Goal: Task Accomplishment & Management: Manage account settings

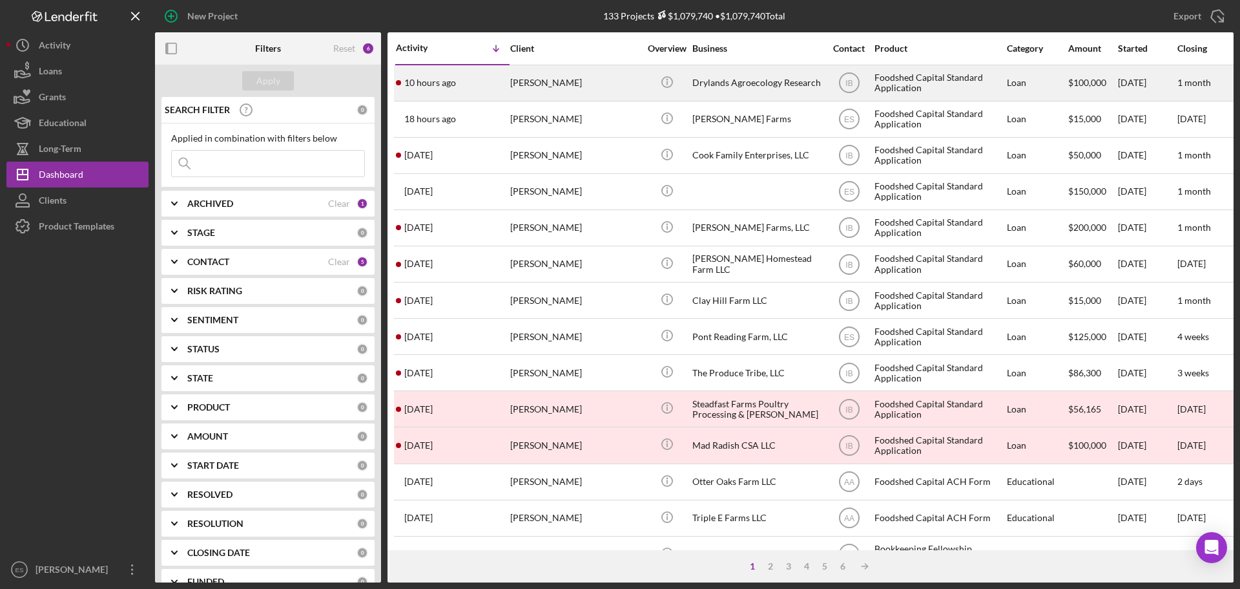
click at [577, 85] on div "[PERSON_NAME]" at bounding box center [574, 83] width 129 height 34
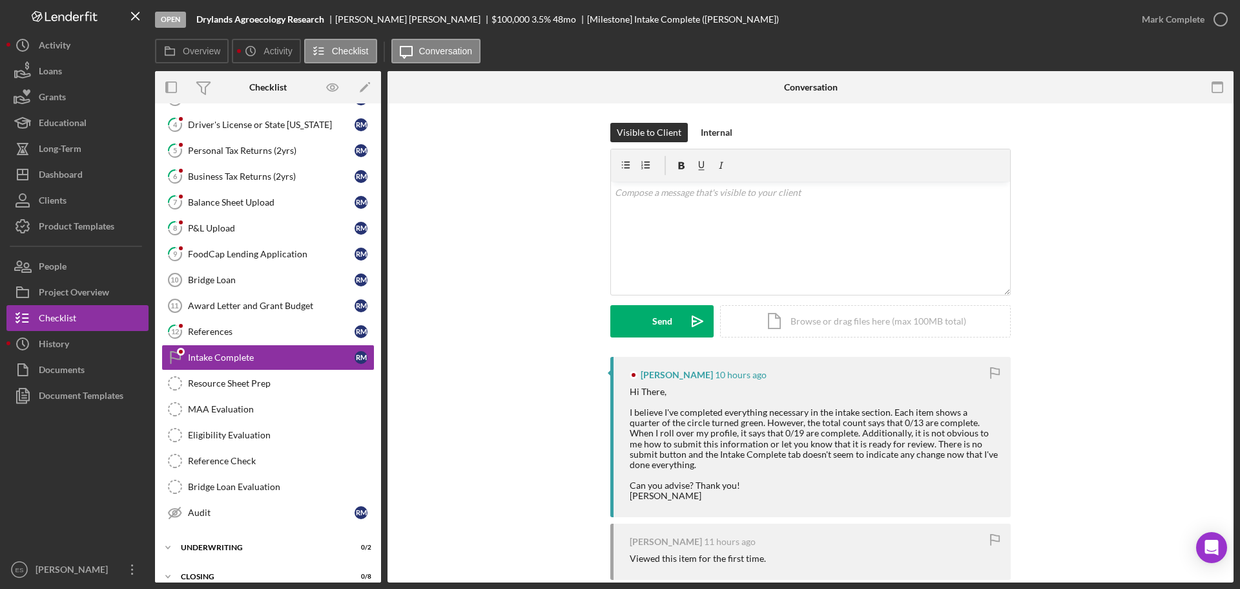
scroll to position [116, 0]
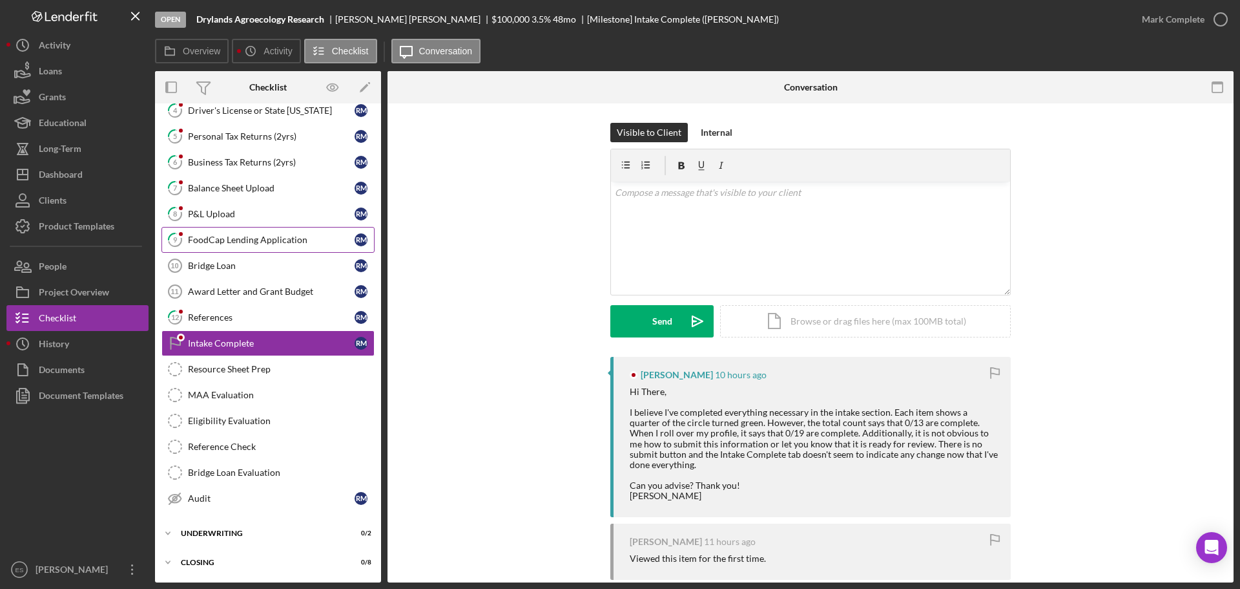
click at [292, 238] on div "FoodCap Lending Application" at bounding box center [271, 239] width 167 height 10
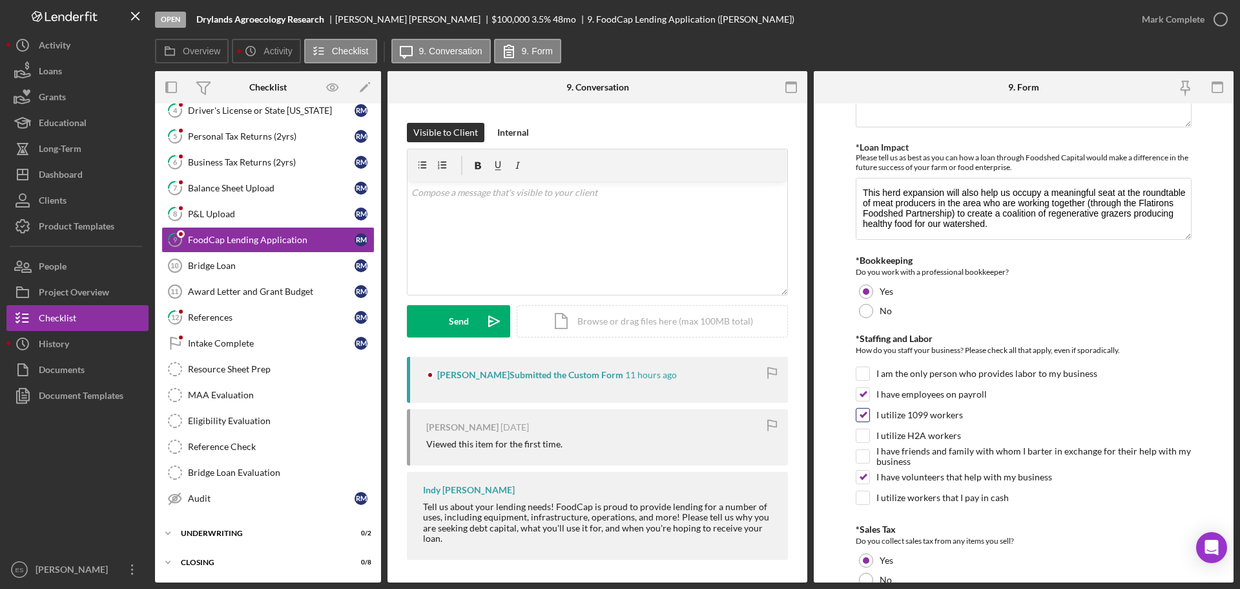
scroll to position [882, 0]
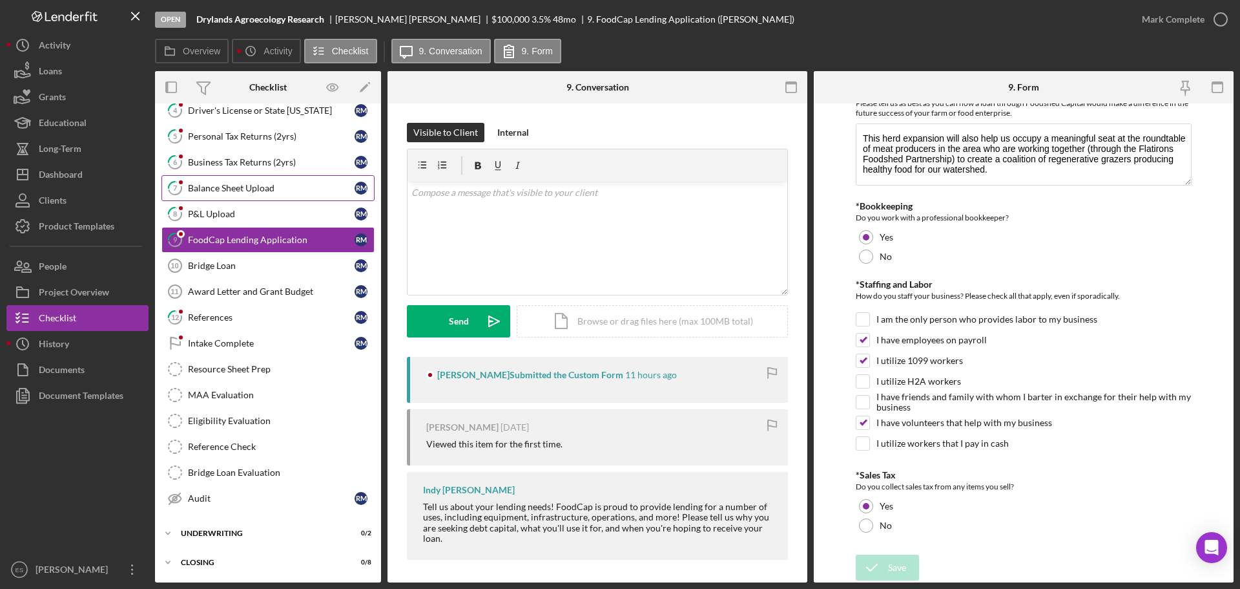
click at [270, 193] on div "Balance Sheet Upload" at bounding box center [271, 188] width 167 height 10
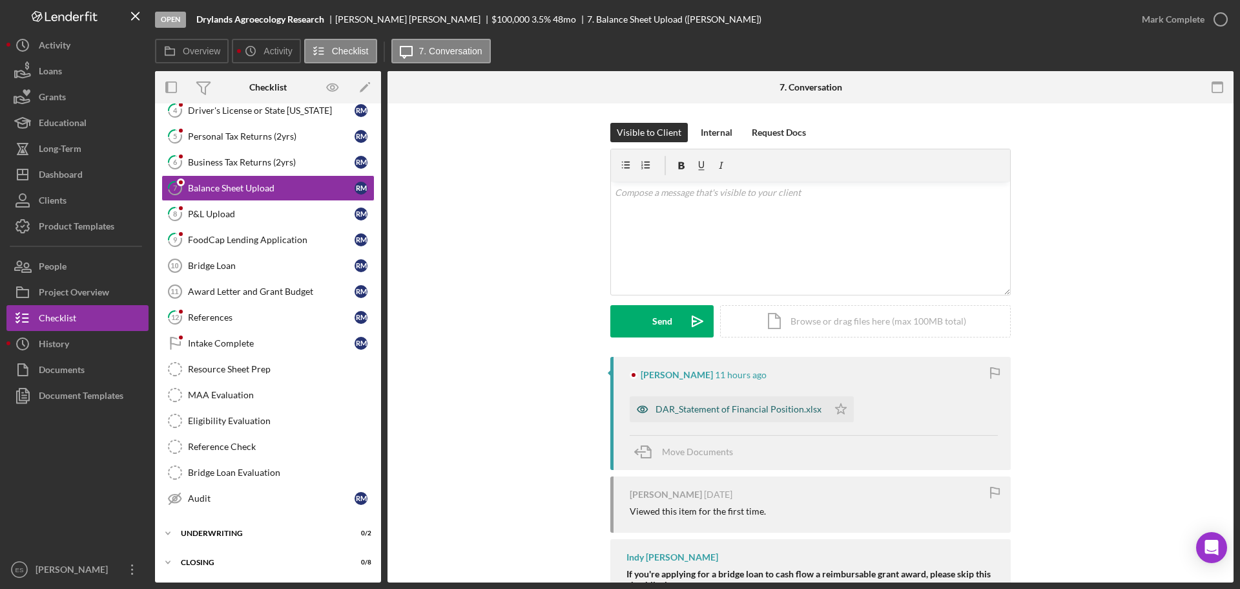
click at [708, 405] on div "DAR_Statement of Financial Position.xlsx" at bounding box center [739, 409] width 166 height 10
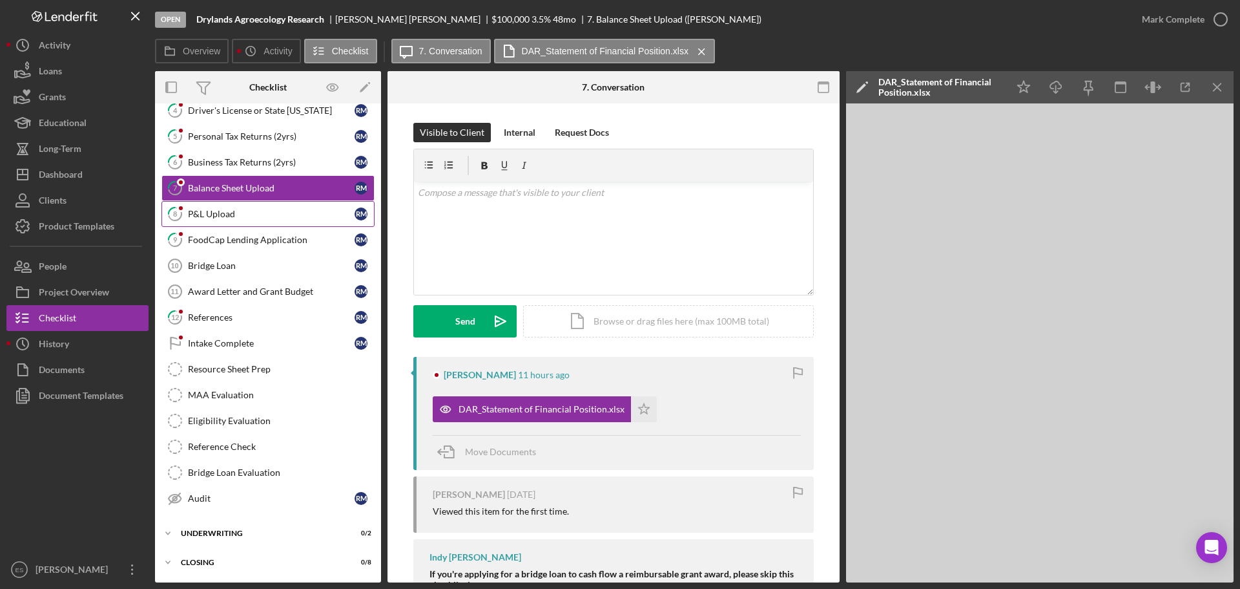
click at [268, 212] on div "P&L Upload" at bounding box center [271, 214] width 167 height 10
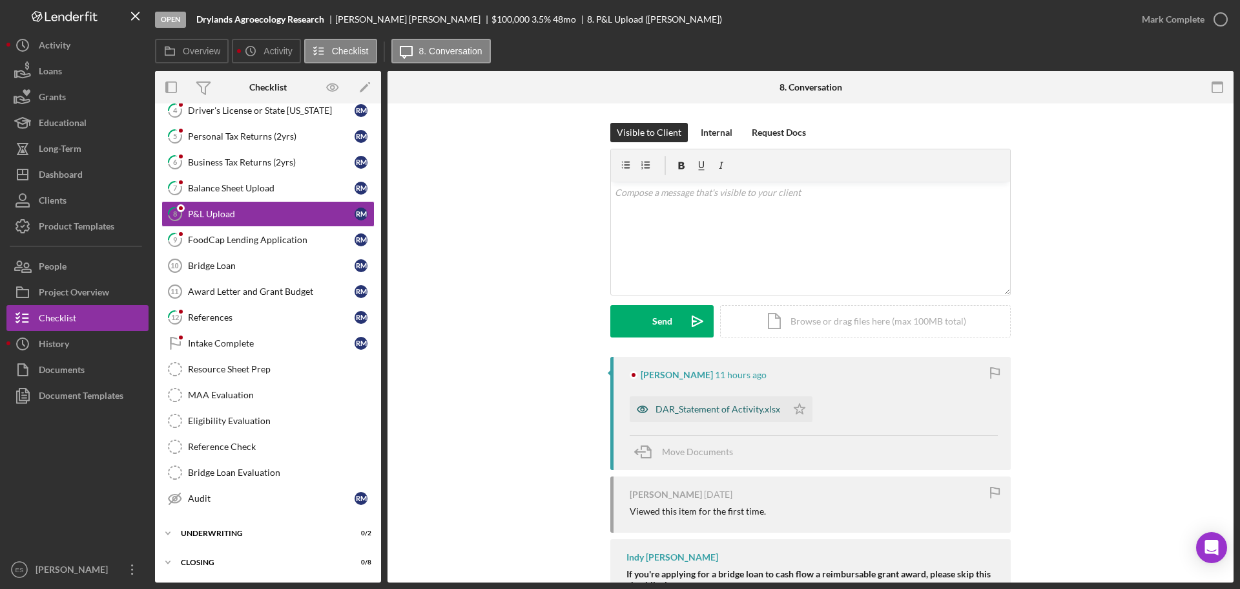
click at [711, 404] on div "DAR_Statement of Activity.xlsx" at bounding box center [718, 409] width 125 height 10
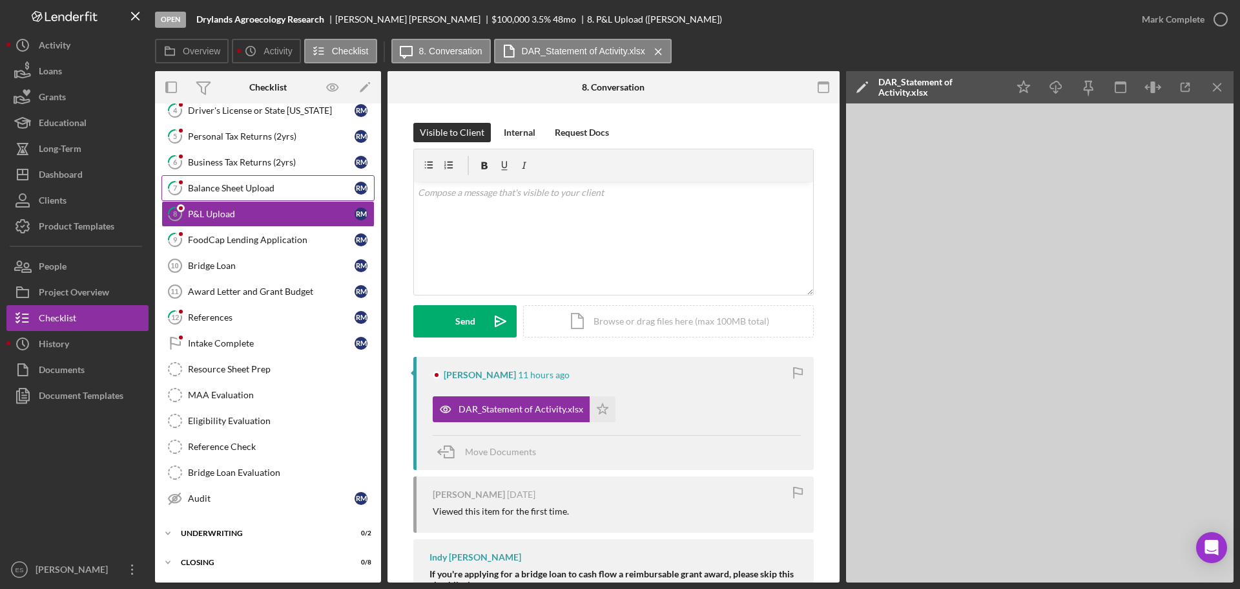
click at [282, 191] on div "Balance Sheet Upload" at bounding box center [271, 188] width 167 height 10
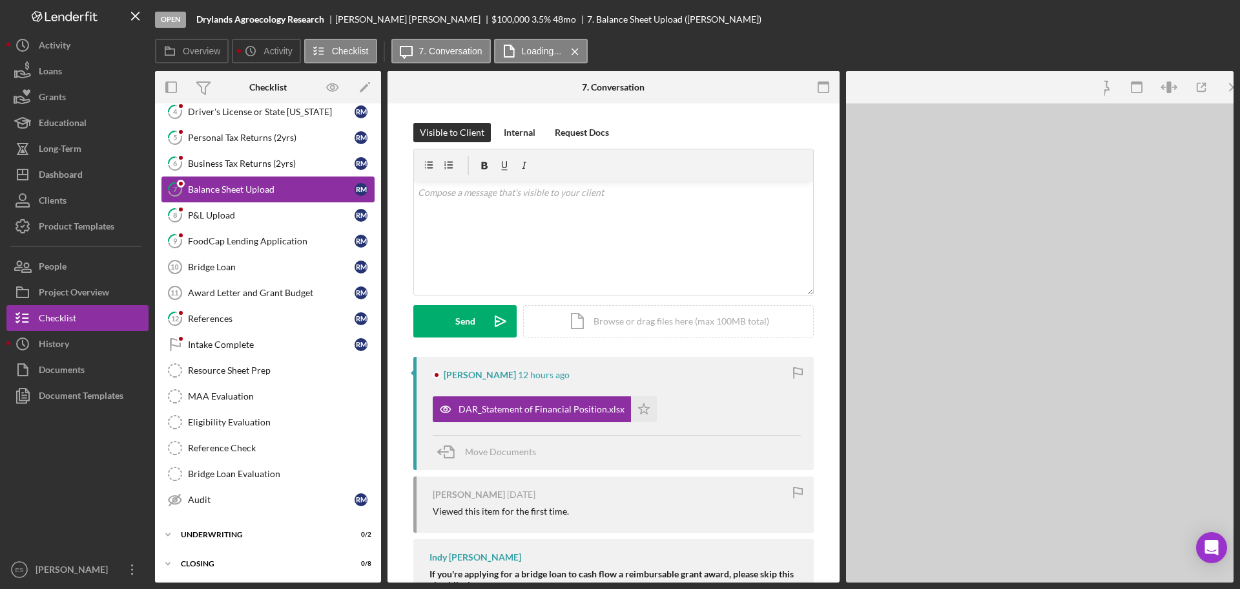
scroll to position [116, 0]
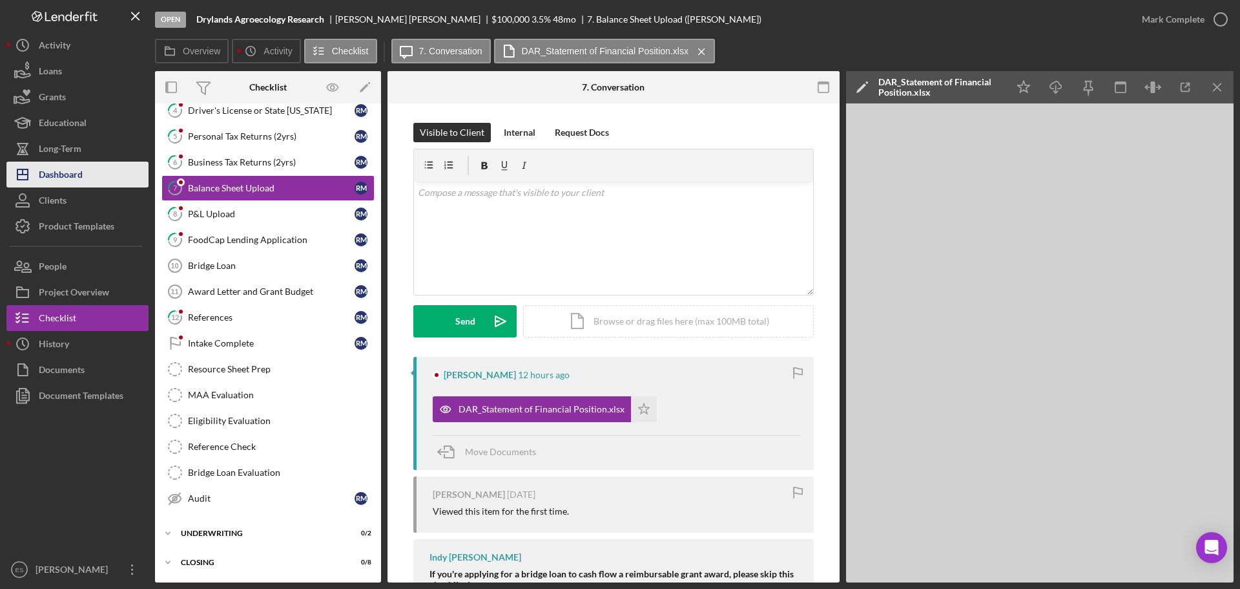
click at [86, 176] on button "Icon/Dashboard Dashboard" at bounding box center [77, 175] width 142 height 26
